Goal: Check status

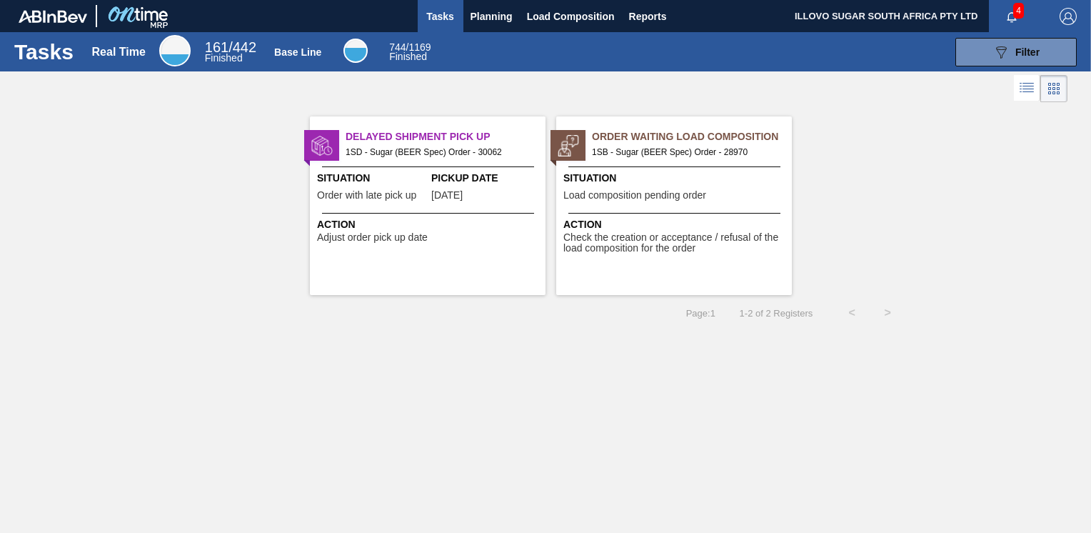
click at [126, 186] on div "Delayed Shipment Pick Up 1SD - Sugar (BEER Spec) Order - 30062 Situation Order …" at bounding box center [545, 200] width 1091 height 189
click at [692, 251] on span "Check the creation or acceptance / refusal of the load composition for the order" at bounding box center [675, 243] width 225 height 22
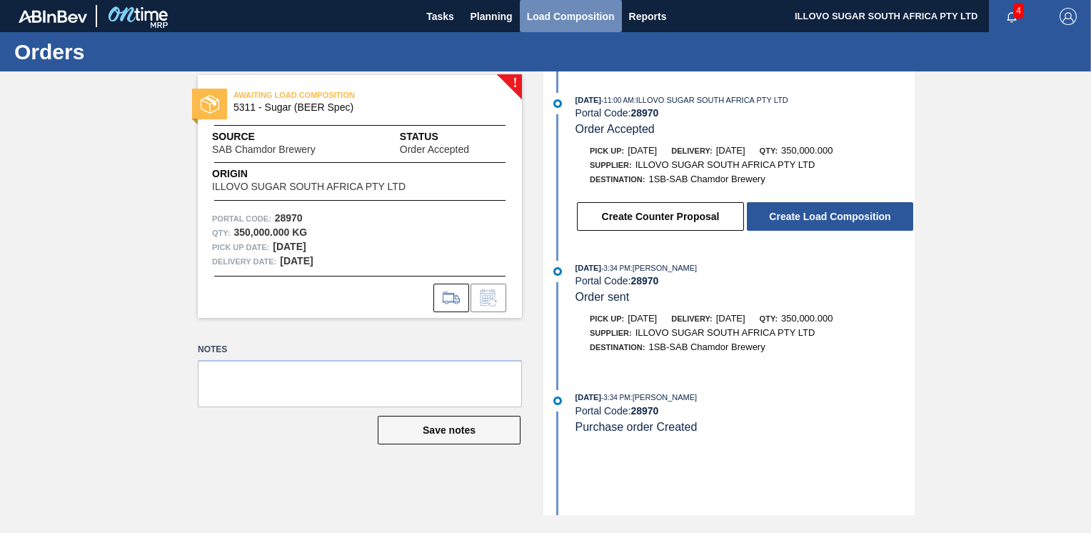
click at [540, 15] on span "Load Composition" at bounding box center [571, 16] width 88 height 17
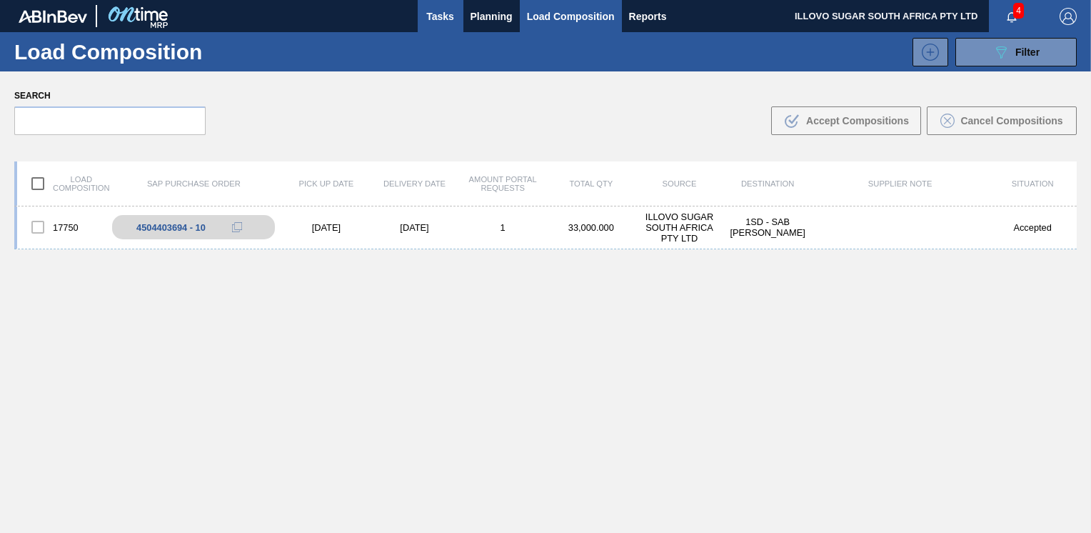
click at [435, 19] on span "Tasks" at bounding box center [440, 16] width 31 height 17
